Goal: Task Accomplishment & Management: Manage account settings

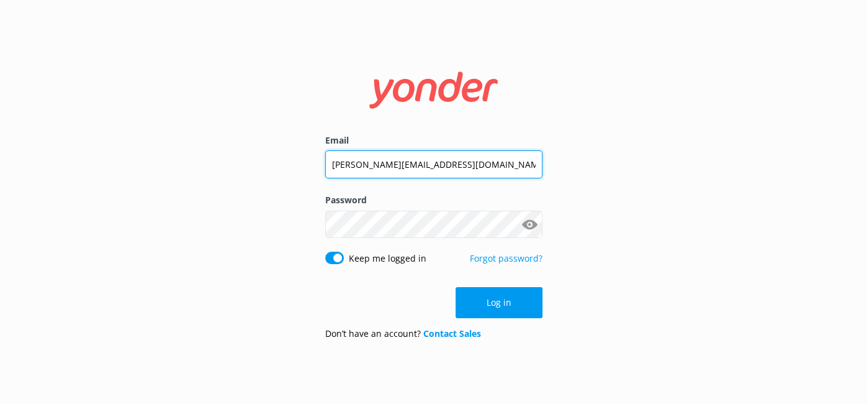
click at [495, 165] on input "[PERSON_NAME][EMAIL_ADDRESS][DOMAIN_NAME]" at bounding box center [433, 164] width 217 height 28
drag, startPoint x: 495, startPoint y: 165, endPoint x: 215, endPoint y: 160, distance: 279.4
click at [215, 160] on div "Email [PERSON_NAME][EMAIL_ADDRESS][DOMAIN_NAME] Password Show password Keep me …" at bounding box center [433, 202] width 867 height 404
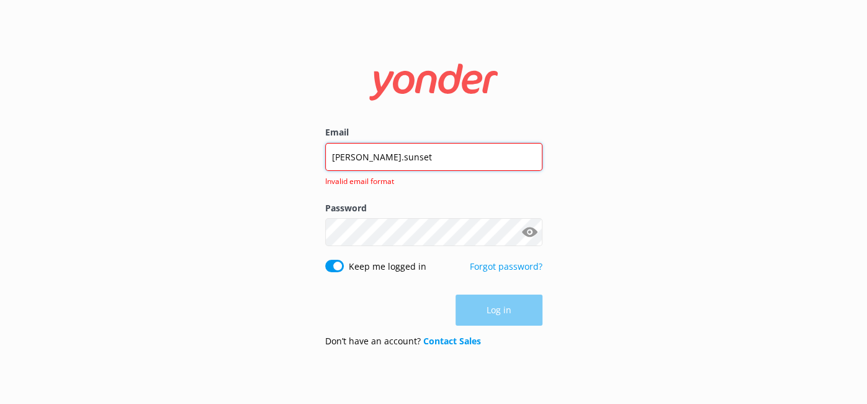
type input "[PERSON_NAME][EMAIL_ADDRESS][DOMAIN_NAME]"
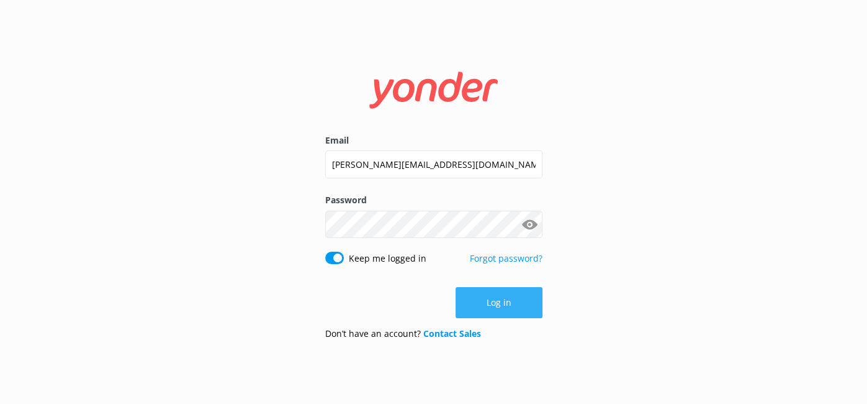
click at [521, 310] on button "Log in" at bounding box center [499, 302] width 87 height 31
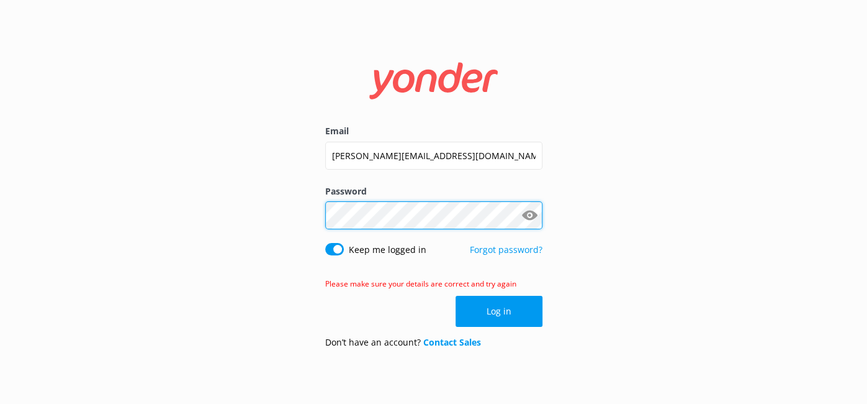
click at [268, 221] on div "Email [PERSON_NAME][EMAIL_ADDRESS][DOMAIN_NAME] Password Show password Keep me …" at bounding box center [433, 202] width 867 height 404
click at [566, 169] on div "Email [PERSON_NAME][EMAIL_ADDRESS][DOMAIN_NAME] Password Show password Keep me …" at bounding box center [433, 202] width 867 height 404
click at [310, 215] on div "Email [PERSON_NAME][EMAIL_ADDRESS][DOMAIN_NAME] Password Show password Keep me …" at bounding box center [434, 201] width 248 height 313
click button "Log in" at bounding box center [499, 311] width 87 height 31
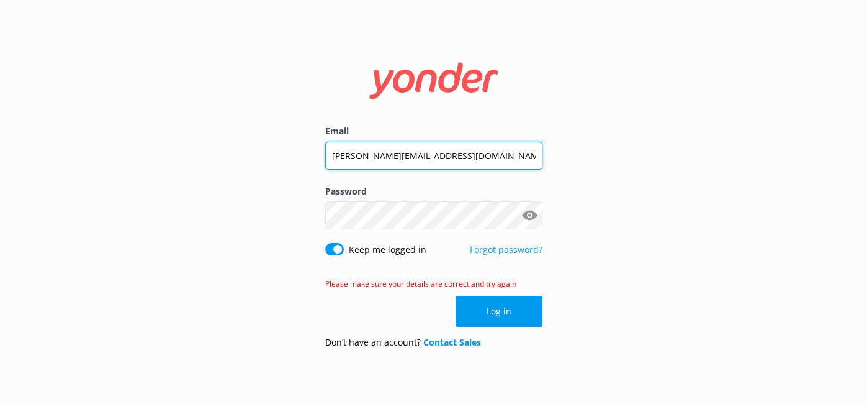
drag, startPoint x: 443, startPoint y: 156, endPoint x: 329, endPoint y: 153, distance: 113.7
click at [329, 153] on input "[PERSON_NAME][EMAIL_ADDRESS][DOMAIN_NAME]" at bounding box center [433, 156] width 217 height 28
type input "[EMAIL_ADDRESS][DOMAIN_NAME]"
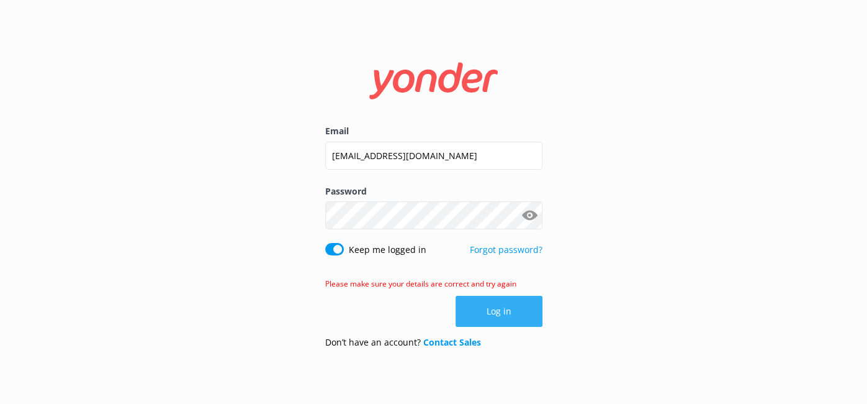
click at [479, 319] on button "Log in" at bounding box center [499, 311] width 87 height 31
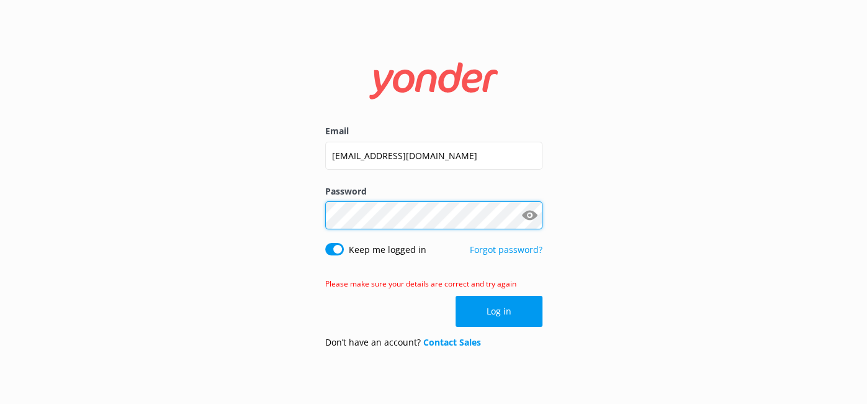
click at [320, 212] on div "Email [EMAIL_ADDRESS][DOMAIN_NAME] Password Show password Keep me logged in For…" at bounding box center [434, 201] width 248 height 313
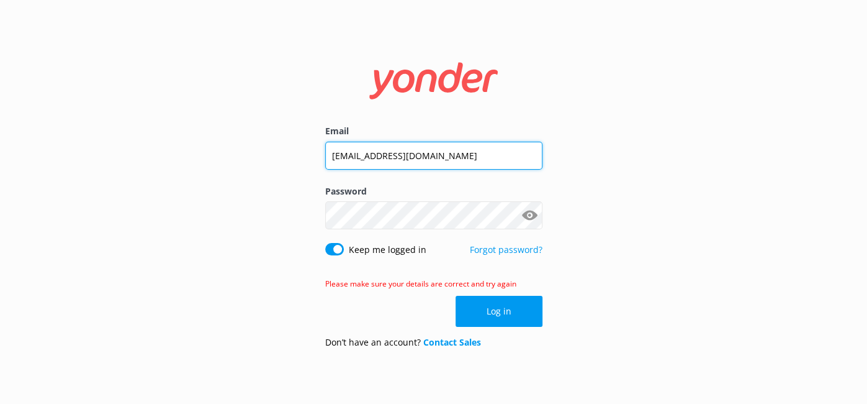
drag, startPoint x: 450, startPoint y: 161, endPoint x: 405, endPoint y: 158, distance: 44.8
click at [405, 158] on input "[EMAIL_ADDRESS][DOMAIN_NAME]" at bounding box center [433, 156] width 217 height 28
type input "[EMAIL_ADDRESS][DOMAIN_NAME]"
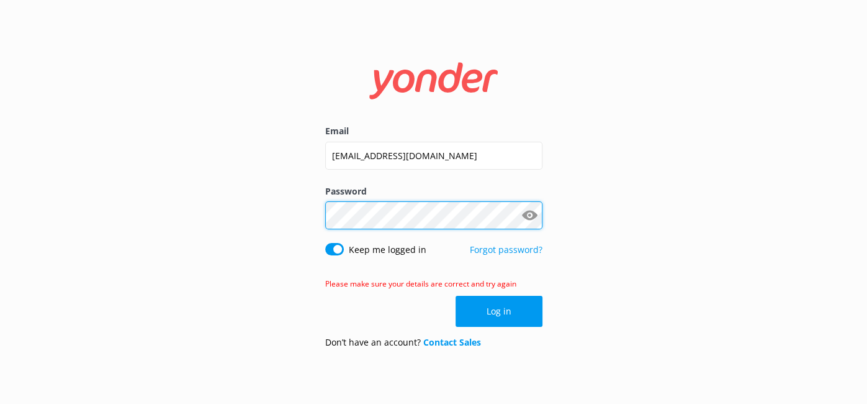
click button "Log in" at bounding box center [499, 311] width 87 height 31
click at [525, 214] on button "Show password" at bounding box center [530, 215] width 25 height 25
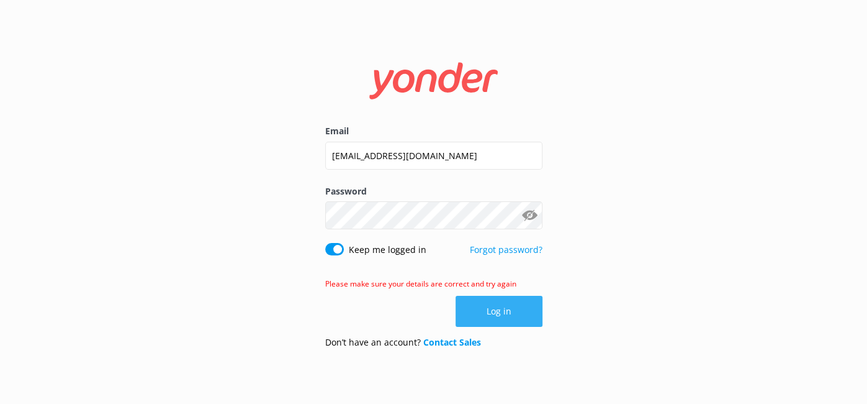
click at [505, 315] on button "Log in" at bounding box center [499, 311] width 87 height 31
